Goal: Navigation & Orientation: Find specific page/section

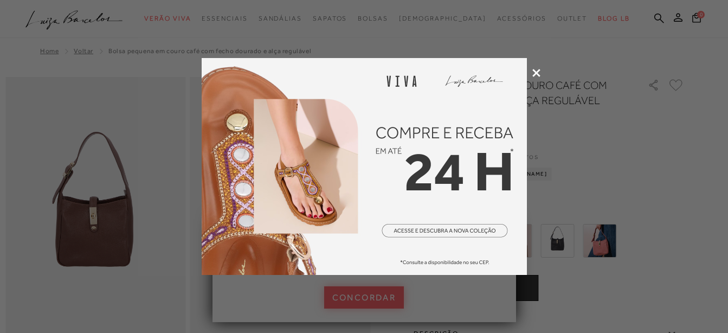
click at [537, 74] on icon at bounding box center [537, 73] width 8 height 8
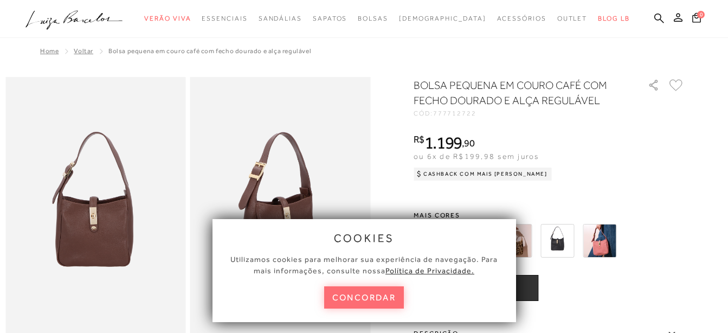
click at [376, 297] on button "concordar" at bounding box center [364, 297] width 80 height 22
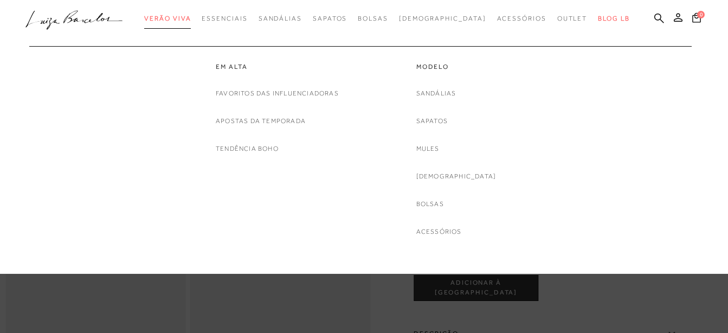
click at [191, 21] on span "Verão Viva" at bounding box center [167, 19] width 47 height 8
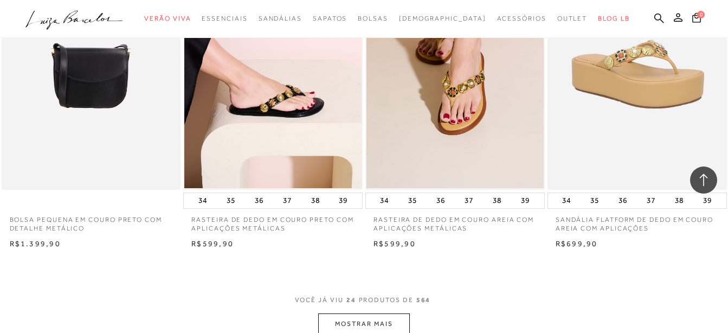
scroll to position [2047, 0]
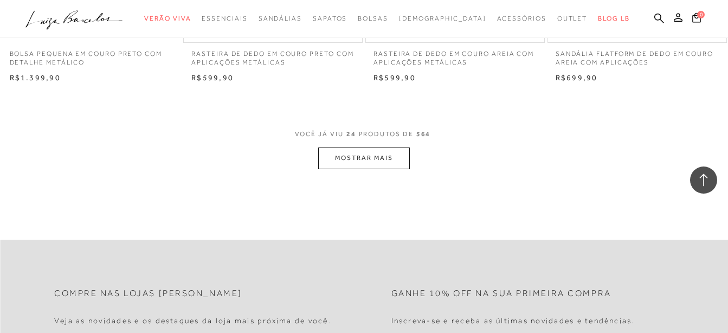
click at [375, 156] on button "MOSTRAR MAIS" at bounding box center [363, 158] width 91 height 21
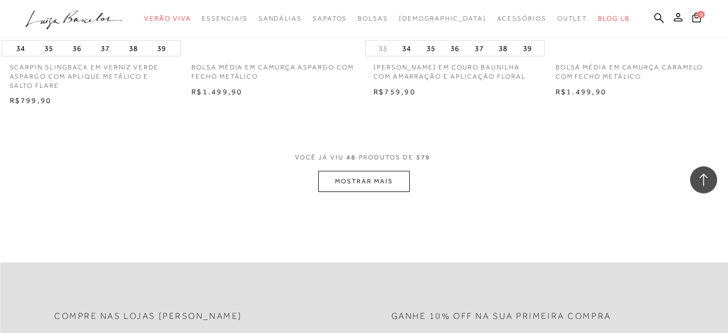
scroll to position [4093, 0]
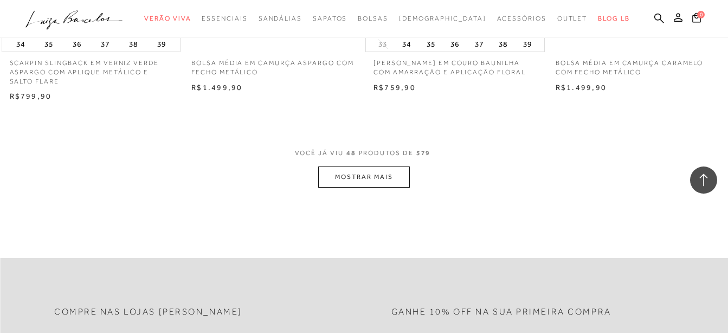
click at [350, 170] on button "MOSTRAR MAIS" at bounding box center [363, 176] width 91 height 21
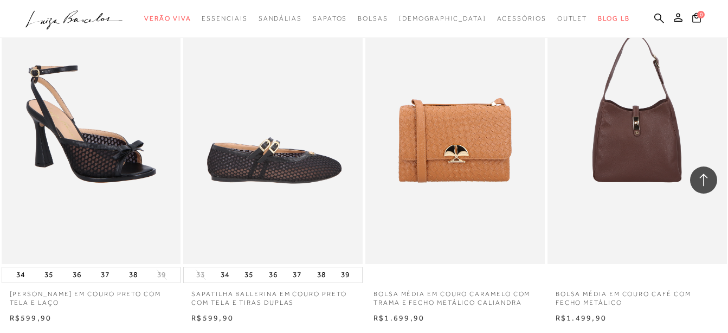
scroll to position [6195, 0]
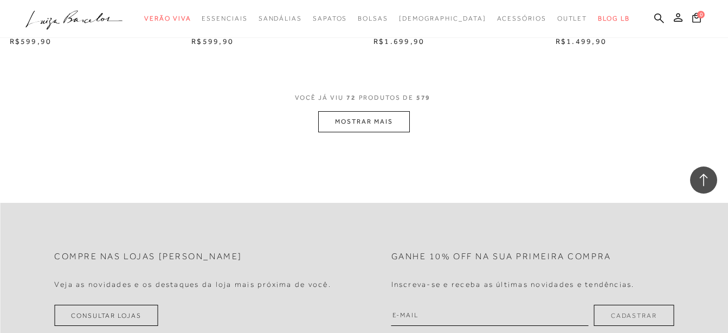
click at [381, 124] on button "MOSTRAR MAIS" at bounding box center [363, 121] width 91 height 21
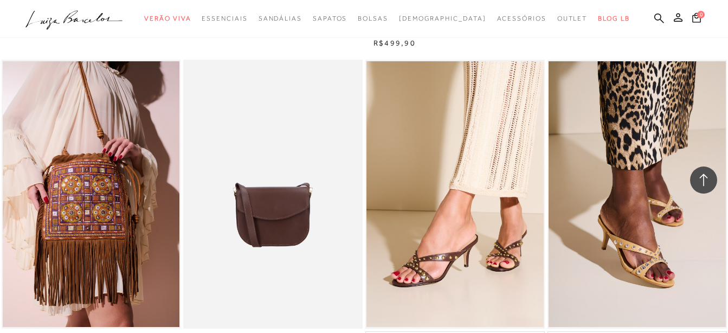
scroll to position [8242, 0]
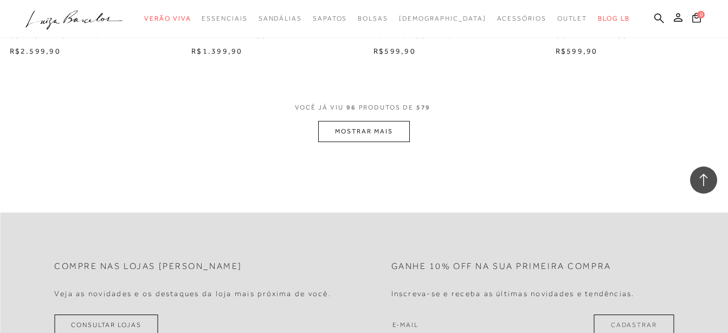
click at [345, 134] on button "MOSTRAR MAIS" at bounding box center [363, 131] width 91 height 21
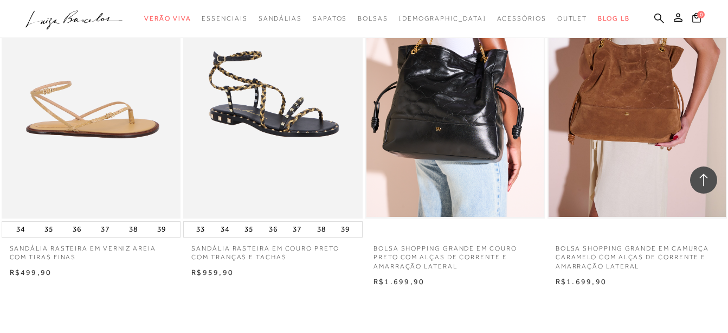
scroll to position [10233, 0]
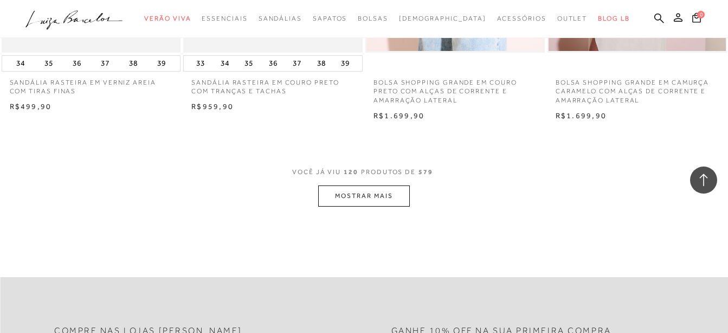
click at [368, 202] on button "MOSTRAR MAIS" at bounding box center [363, 195] width 91 height 21
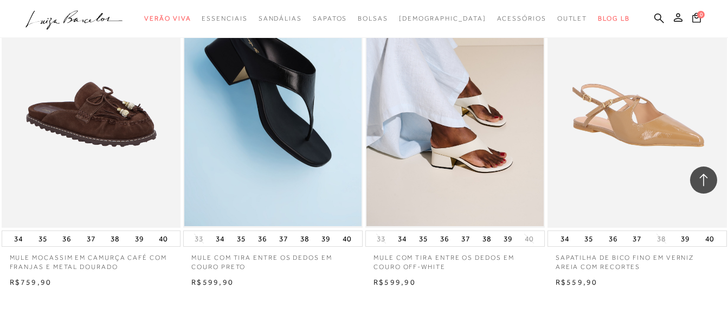
scroll to position [12390, 0]
